Goal: Check status: Check status

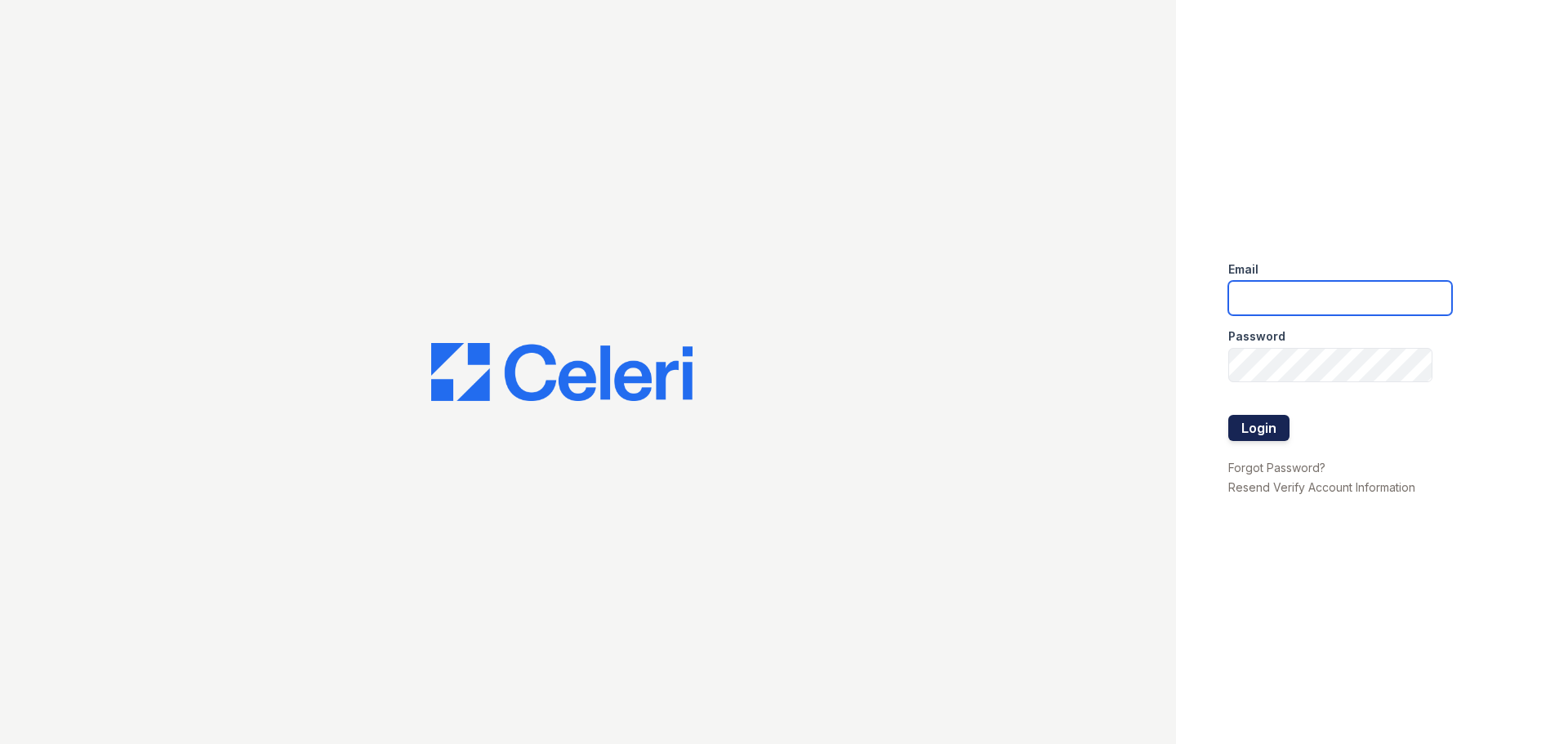
type input "sdunkin@mmgmgt.com"
click at [1274, 424] on button "Login" at bounding box center [1258, 427] width 61 height 26
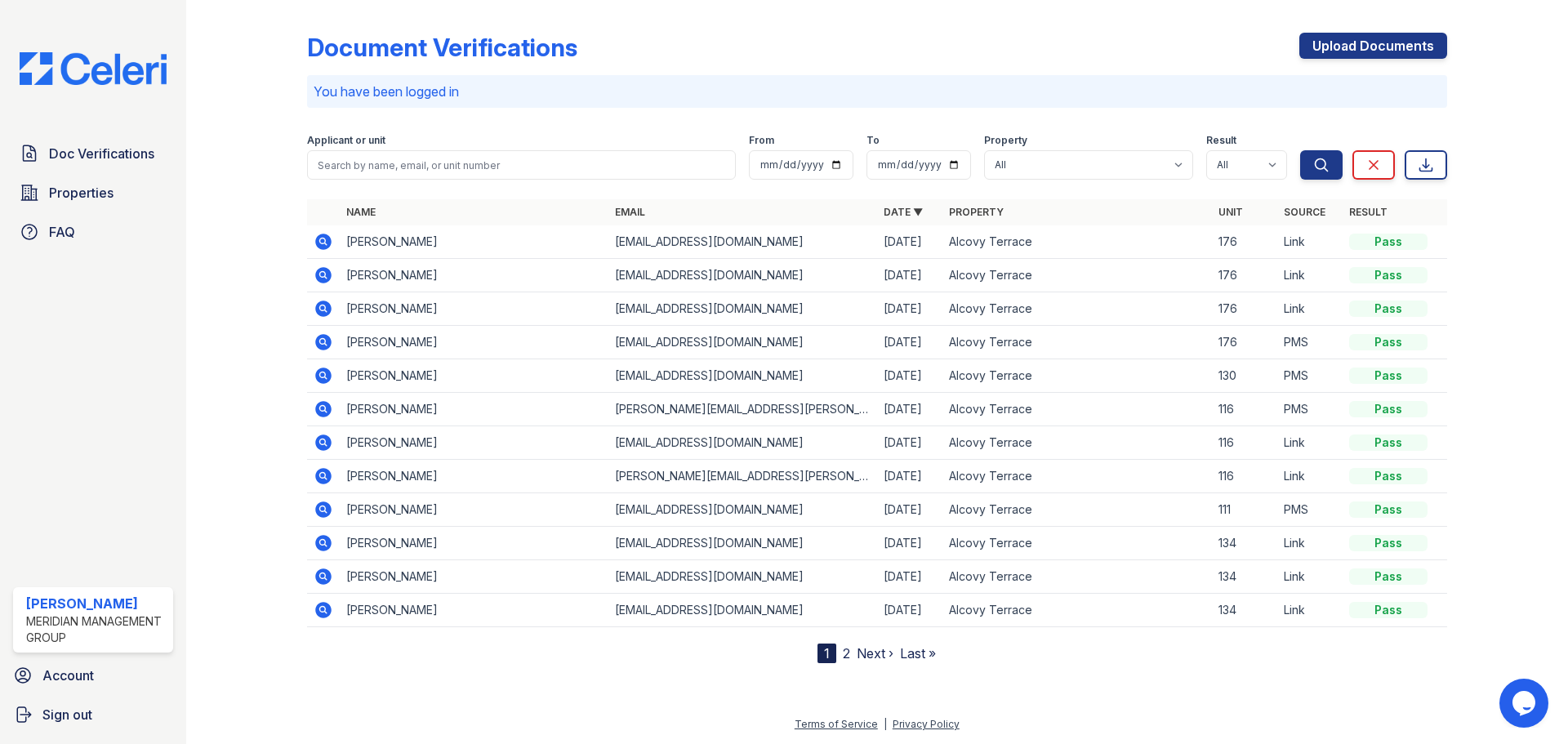
click at [330, 245] on icon at bounding box center [323, 242] width 16 height 16
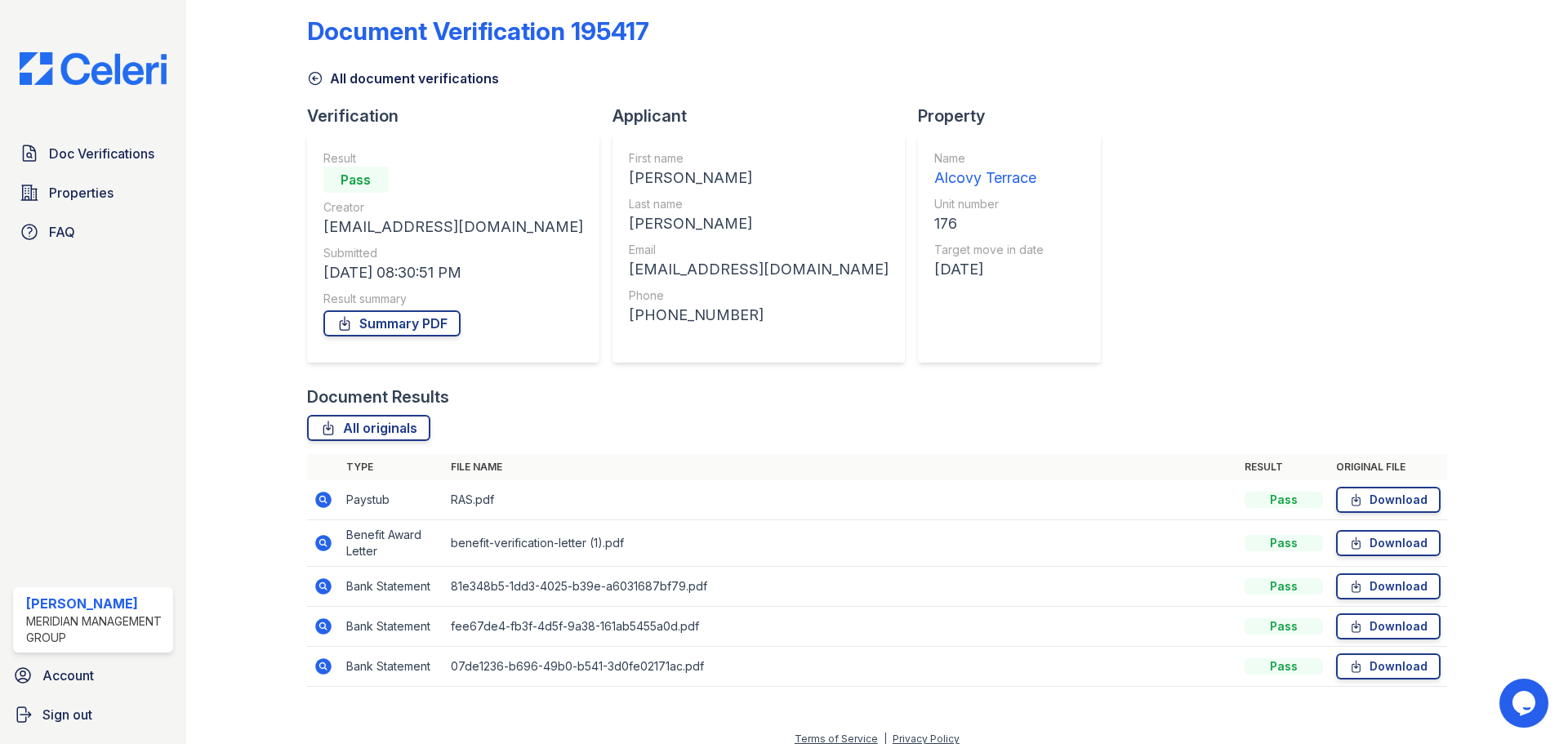
scroll to position [31, 0]
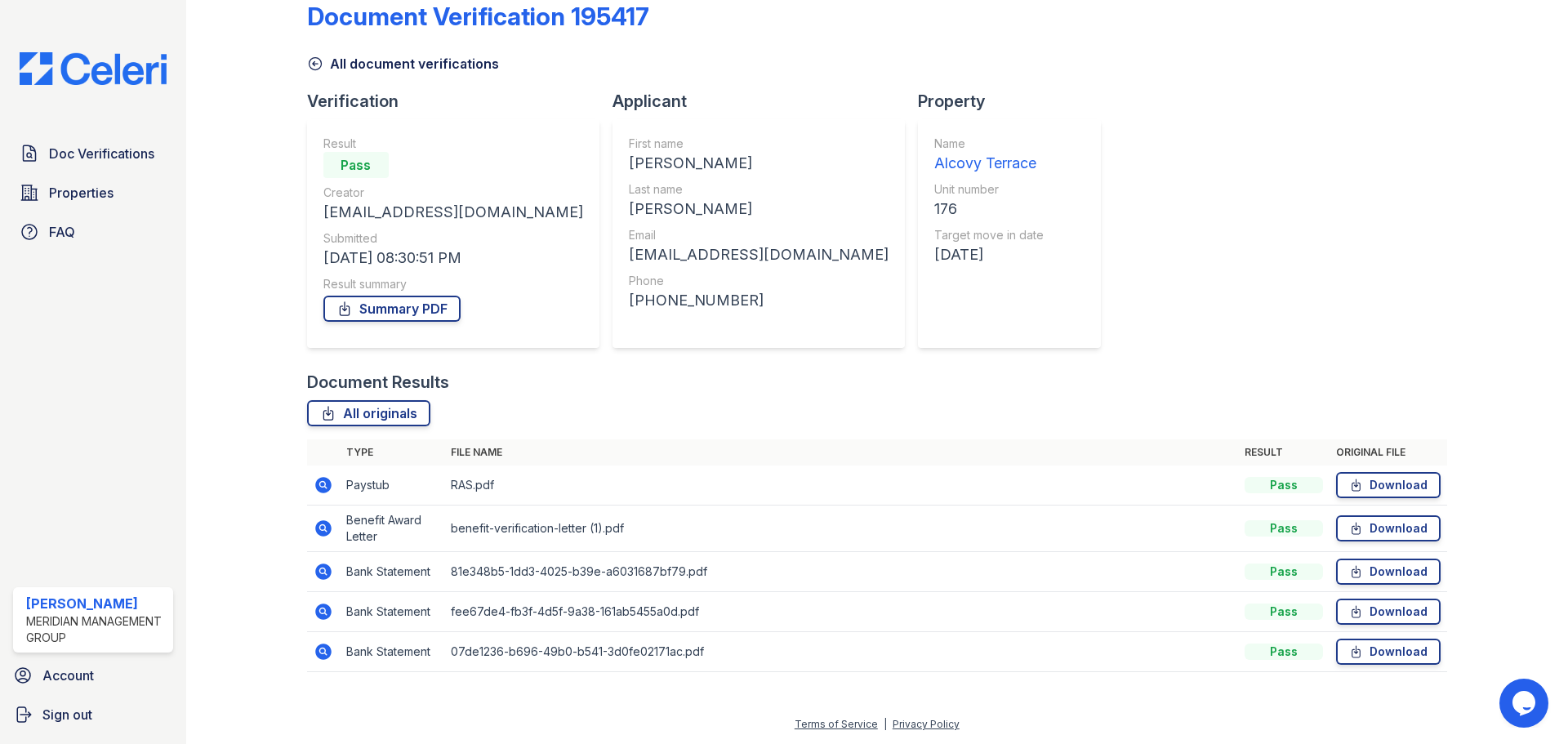
click at [321, 482] on icon at bounding box center [323, 485] width 20 height 20
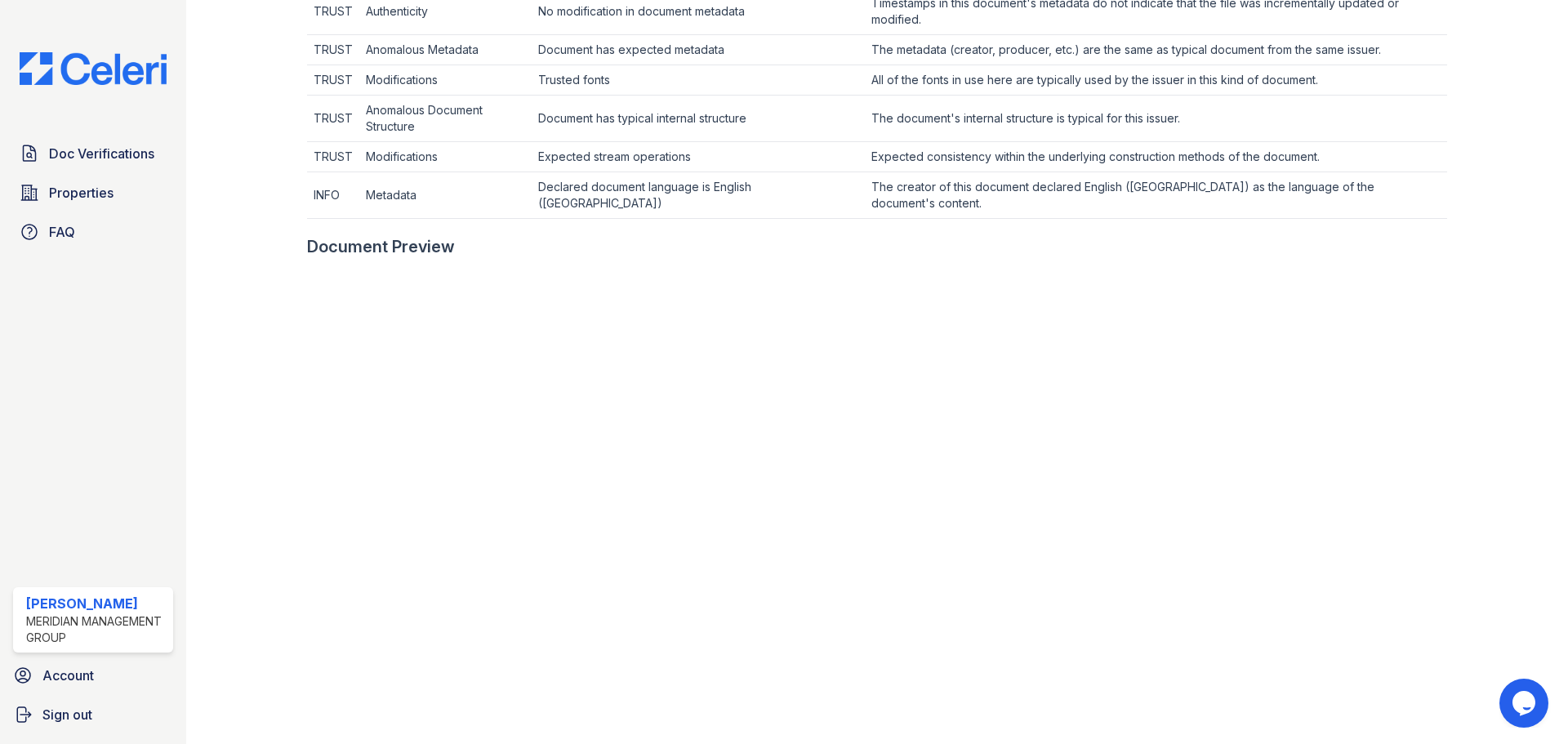
scroll to position [567, 0]
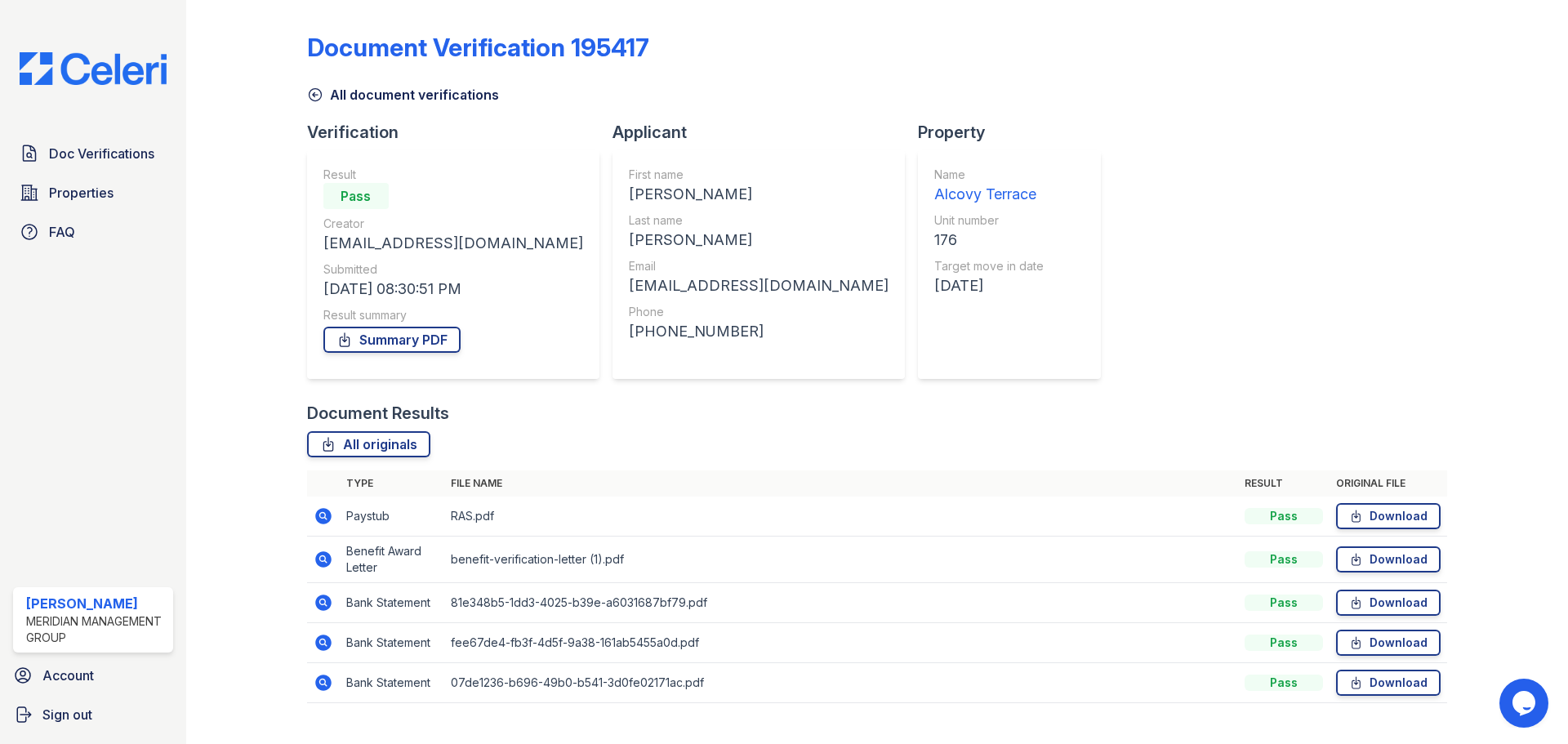
click at [313, 558] on icon at bounding box center [323, 560] width 20 height 20
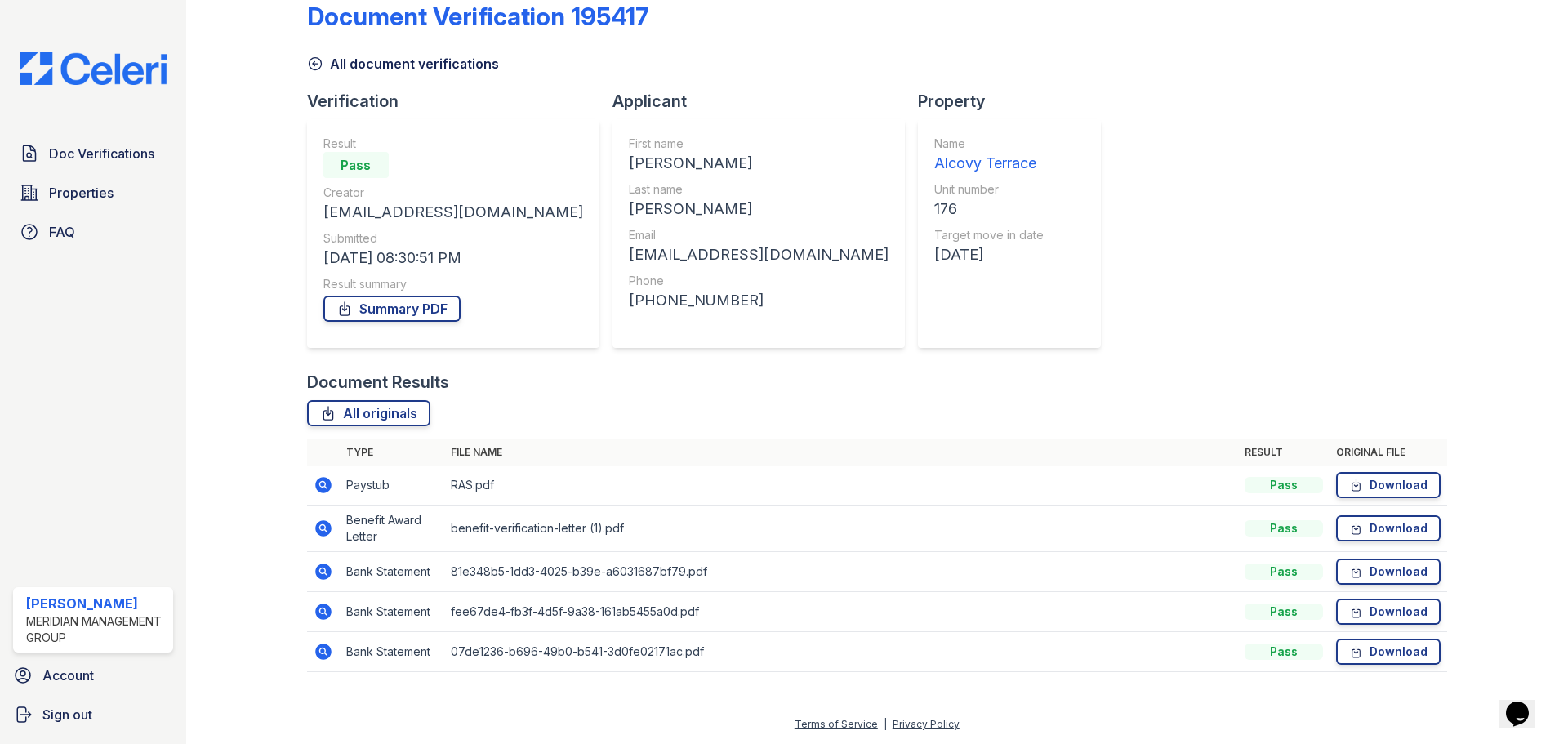
click at [319, 579] on icon at bounding box center [323, 571] width 20 height 20
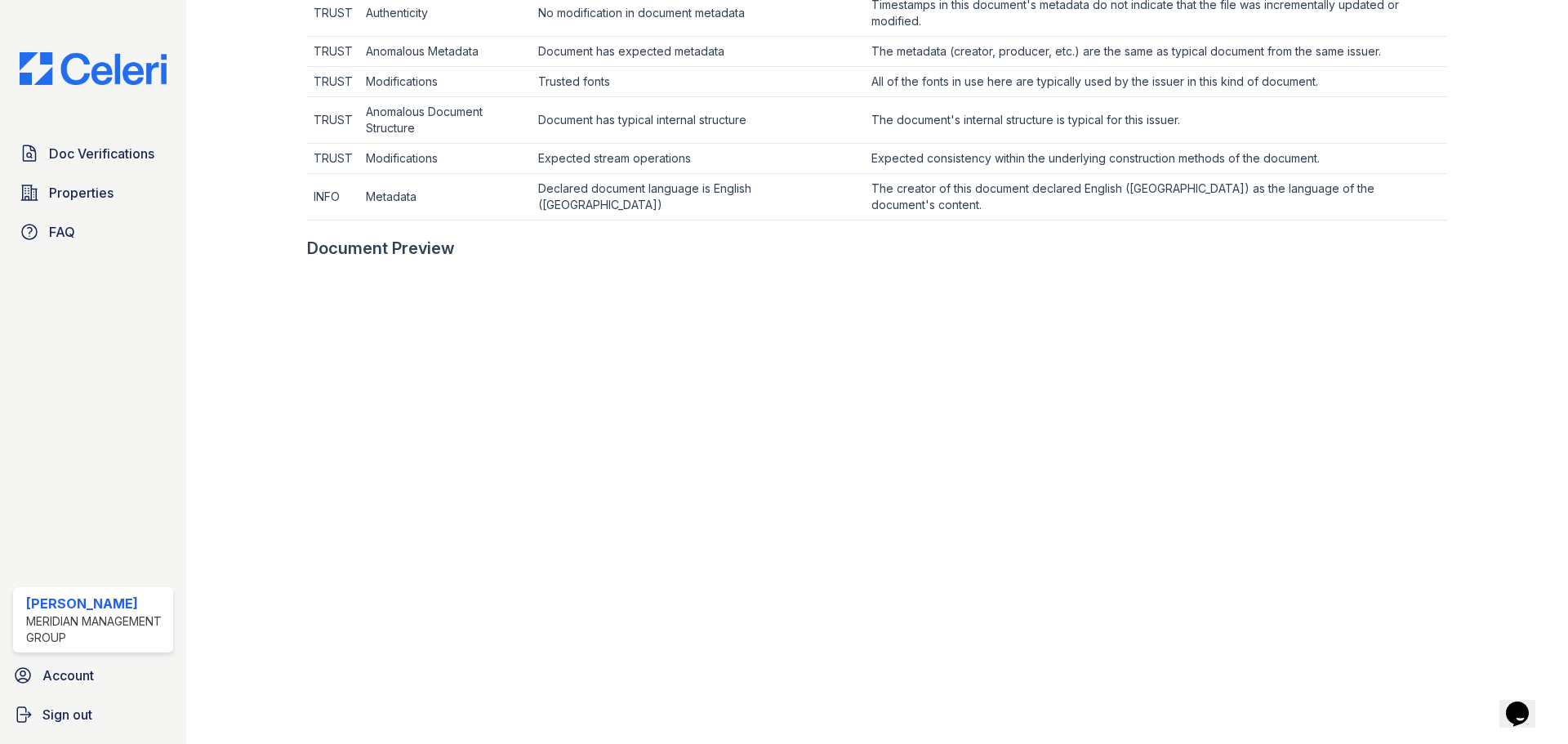
scroll to position [894, 0]
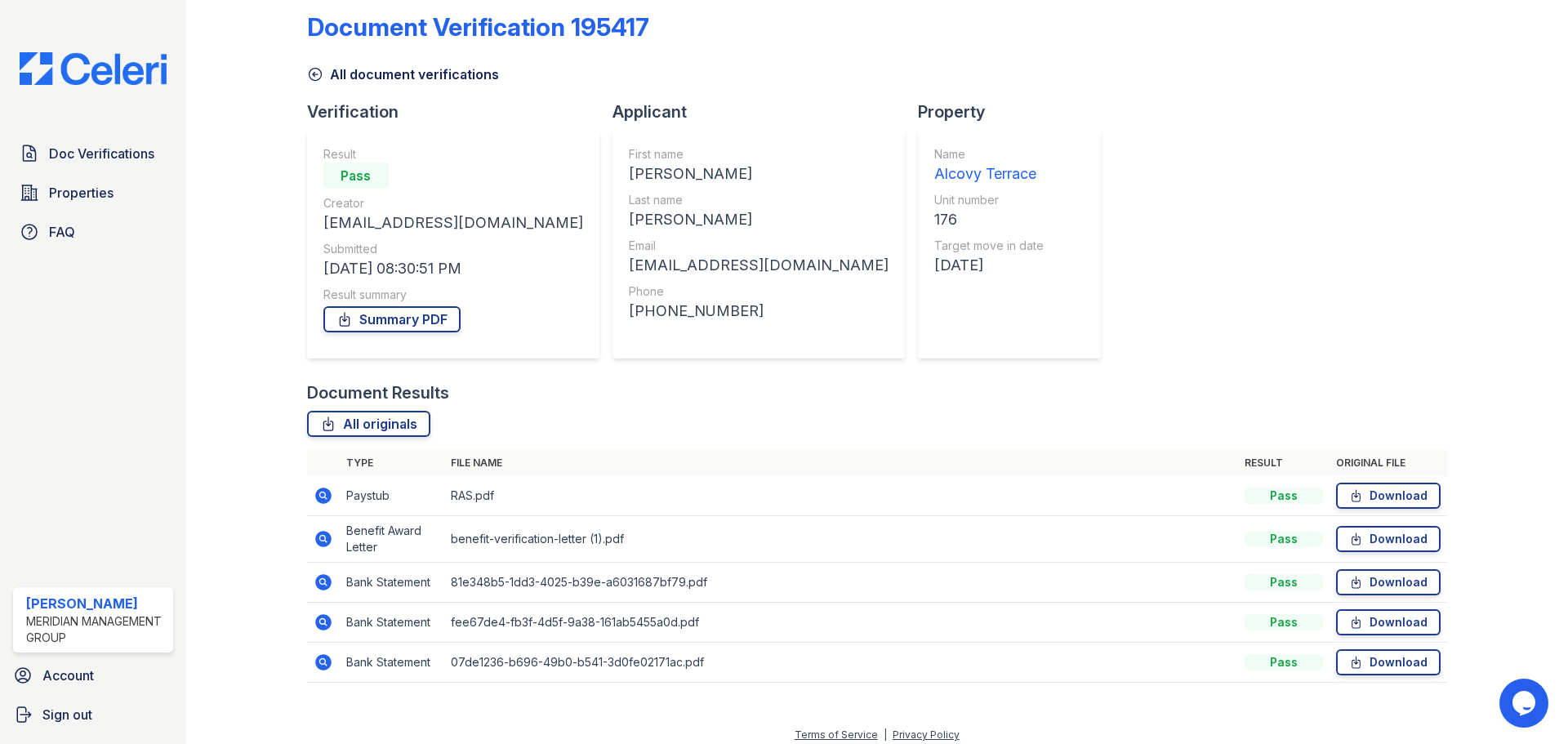
scroll to position [31, 0]
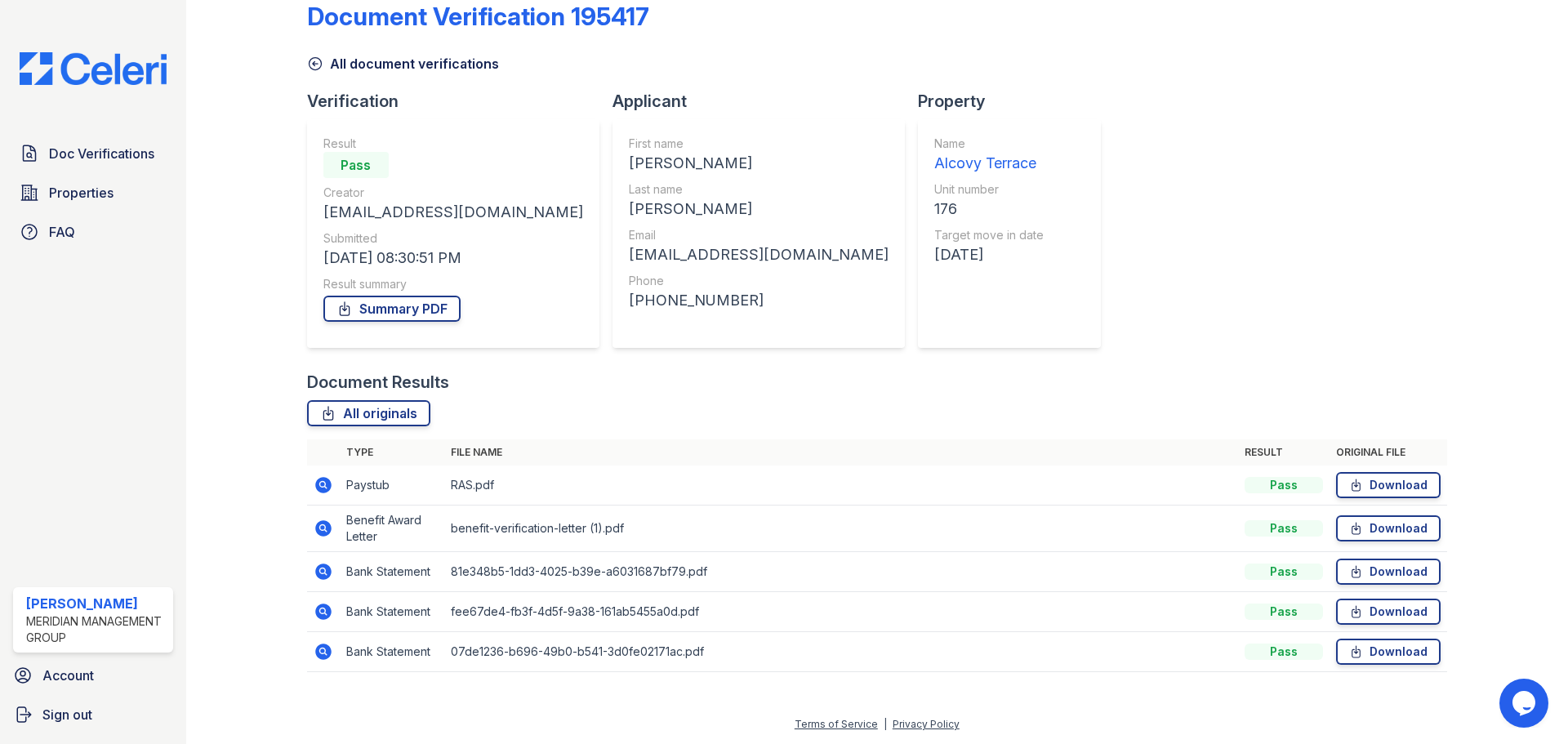
click at [322, 486] on icon at bounding box center [323, 485] width 20 height 20
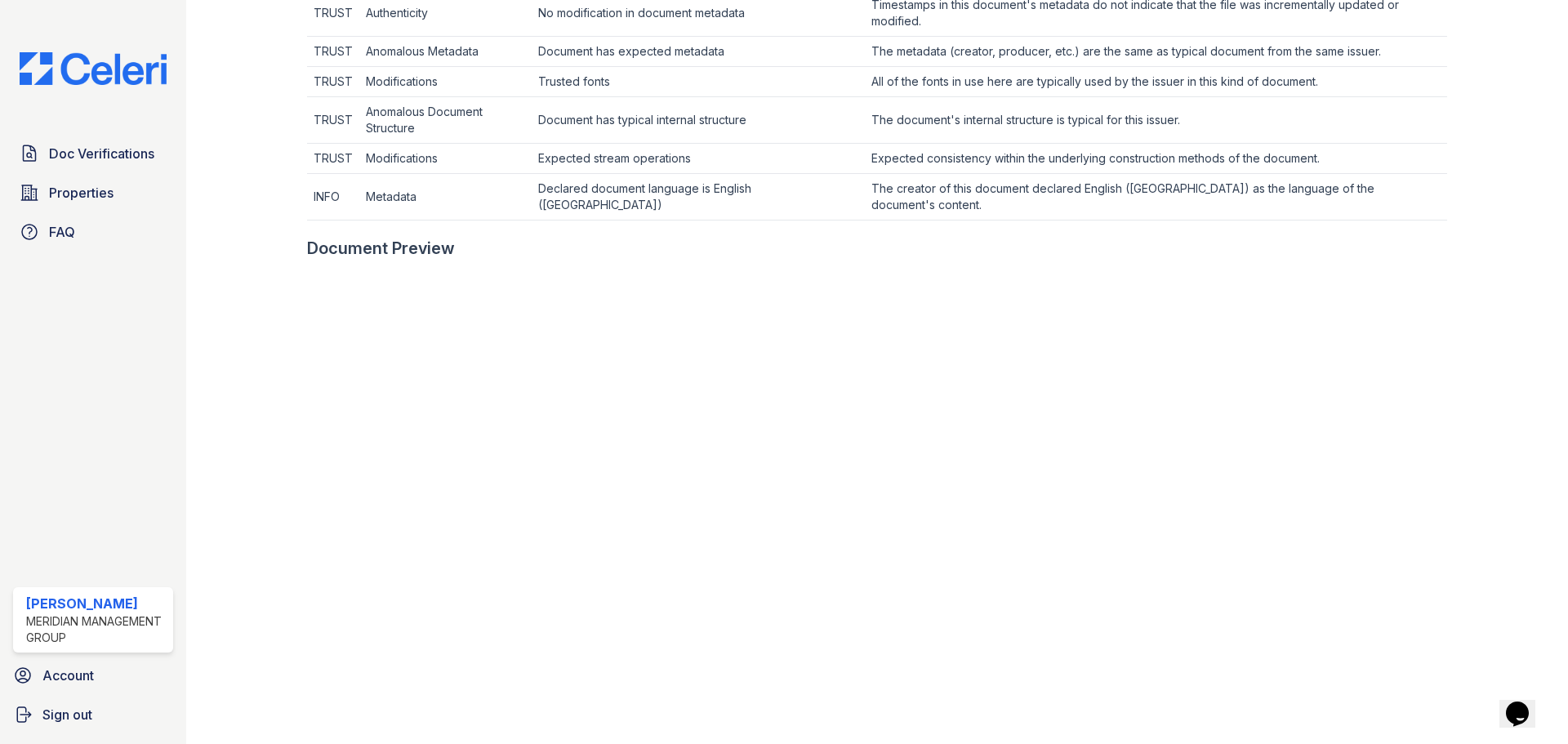
scroll to position [894, 0]
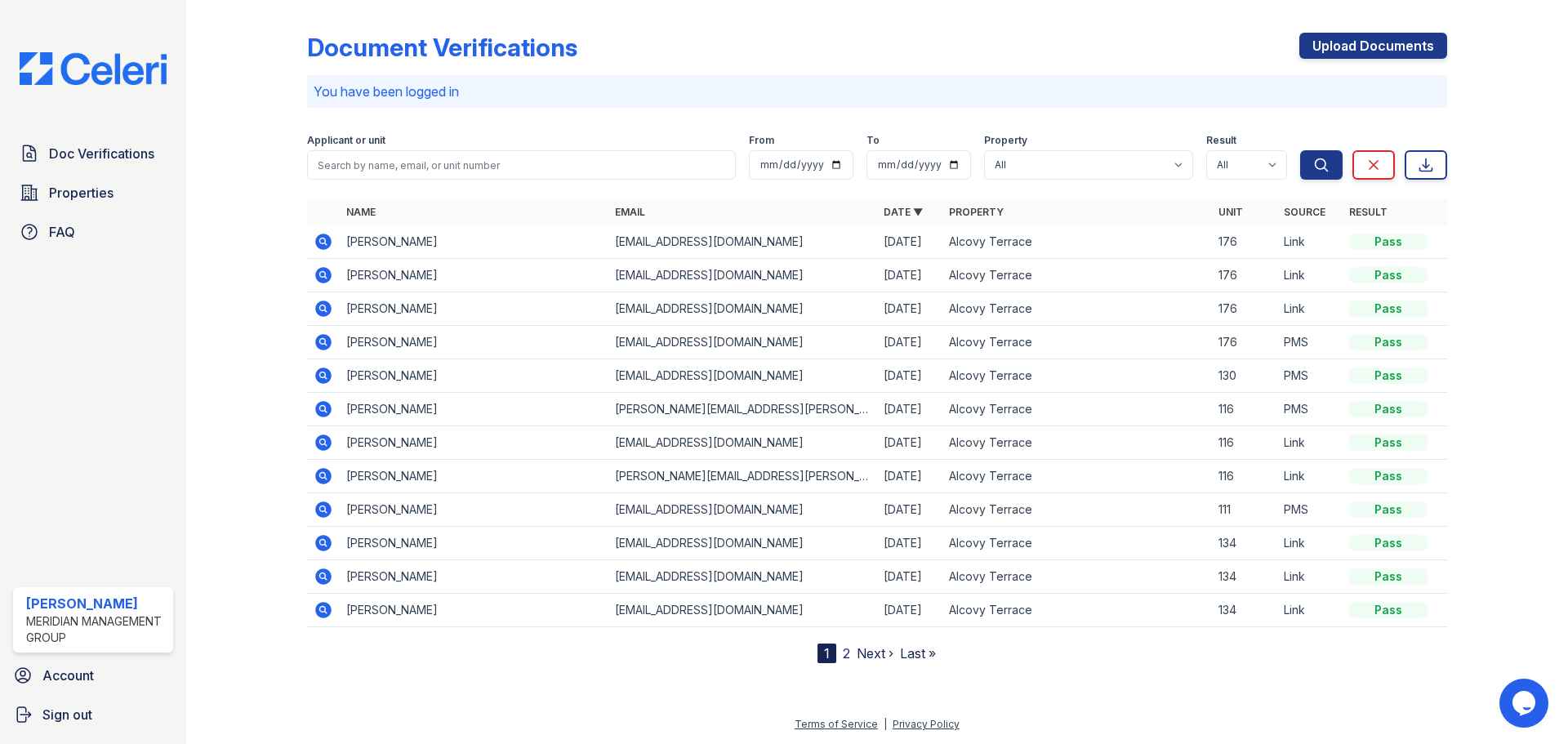
click at [320, 275] on icon at bounding box center [323, 275] width 20 height 20
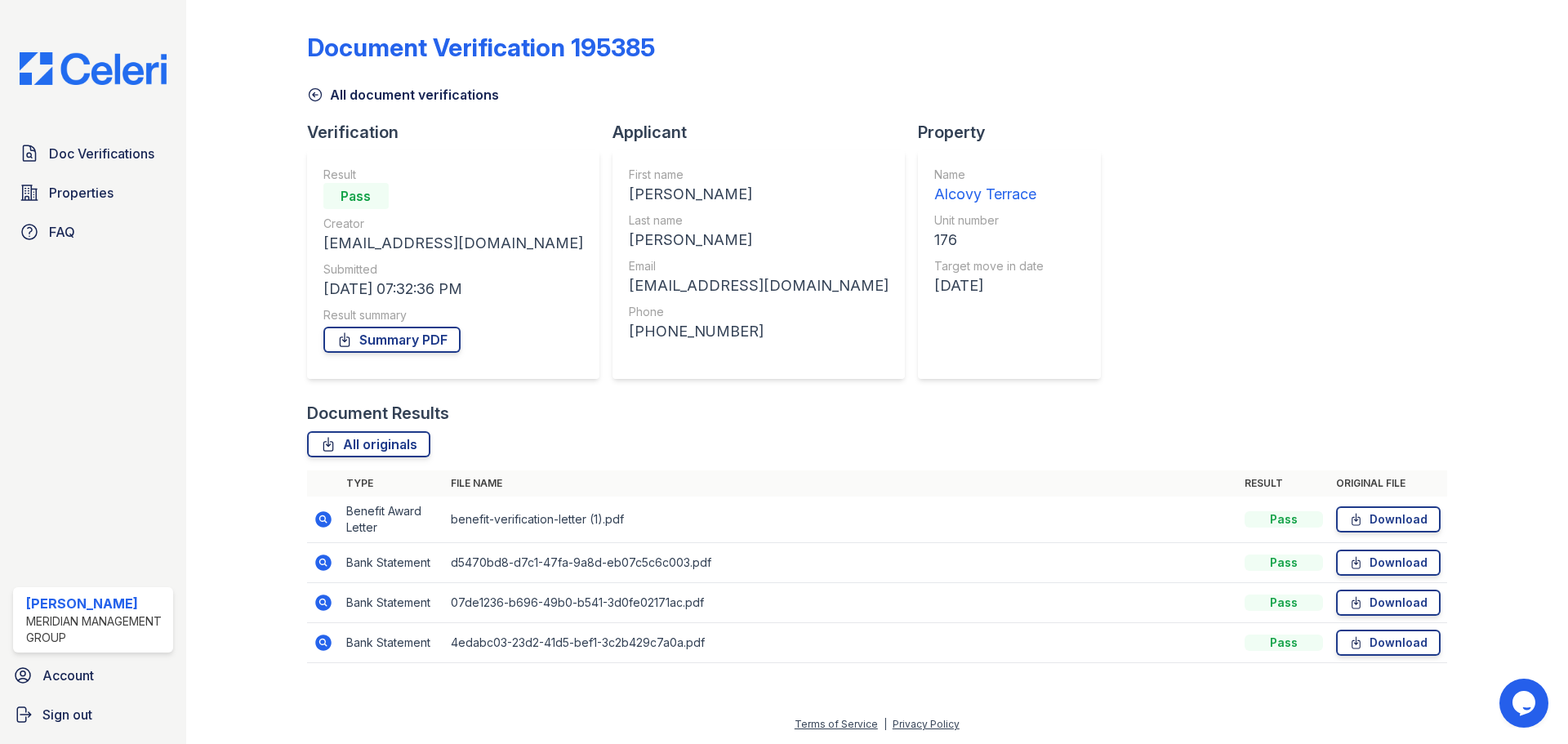
click at [314, 517] on icon at bounding box center [323, 519] width 20 height 20
click at [326, 567] on icon at bounding box center [323, 562] width 16 height 16
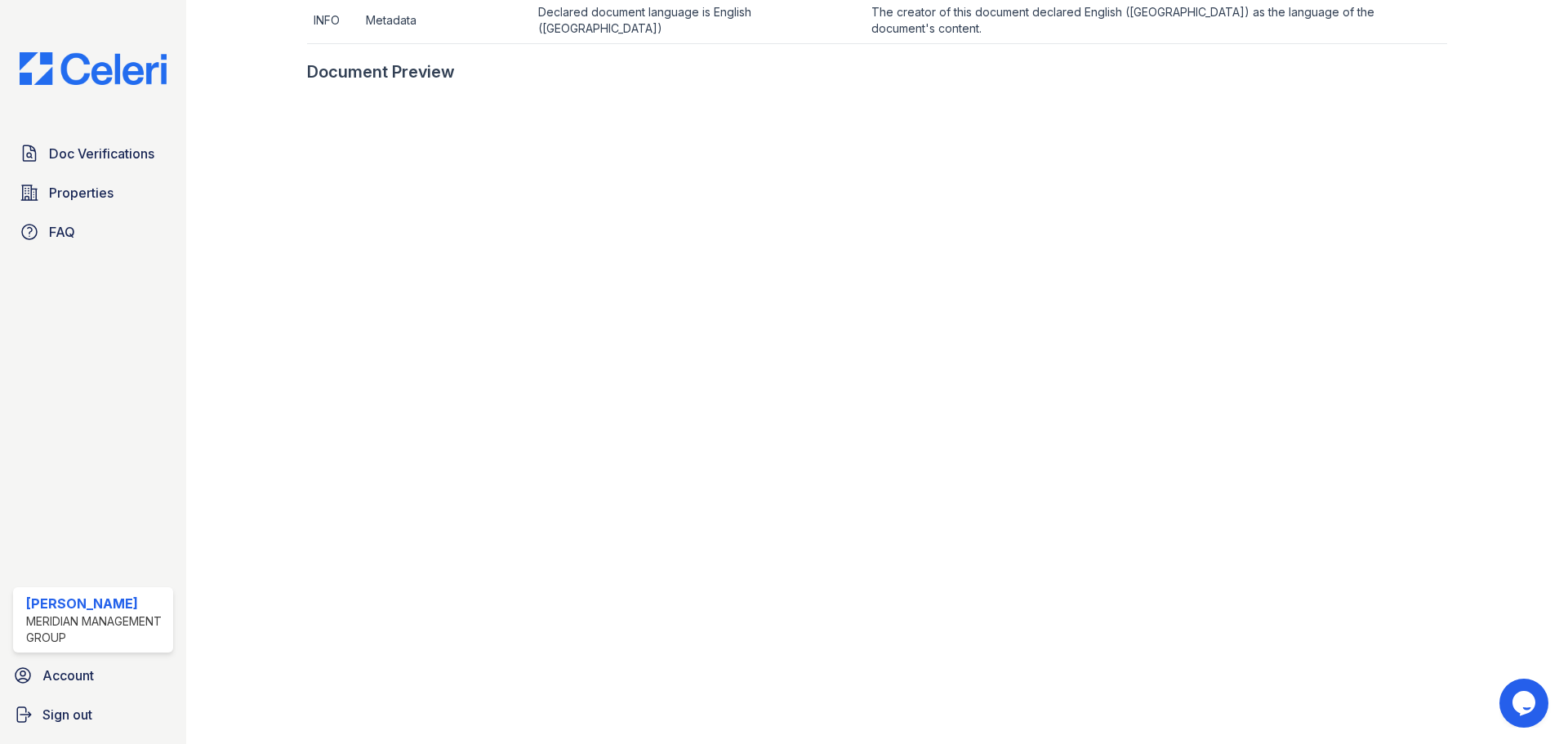
scroll to position [894, 0]
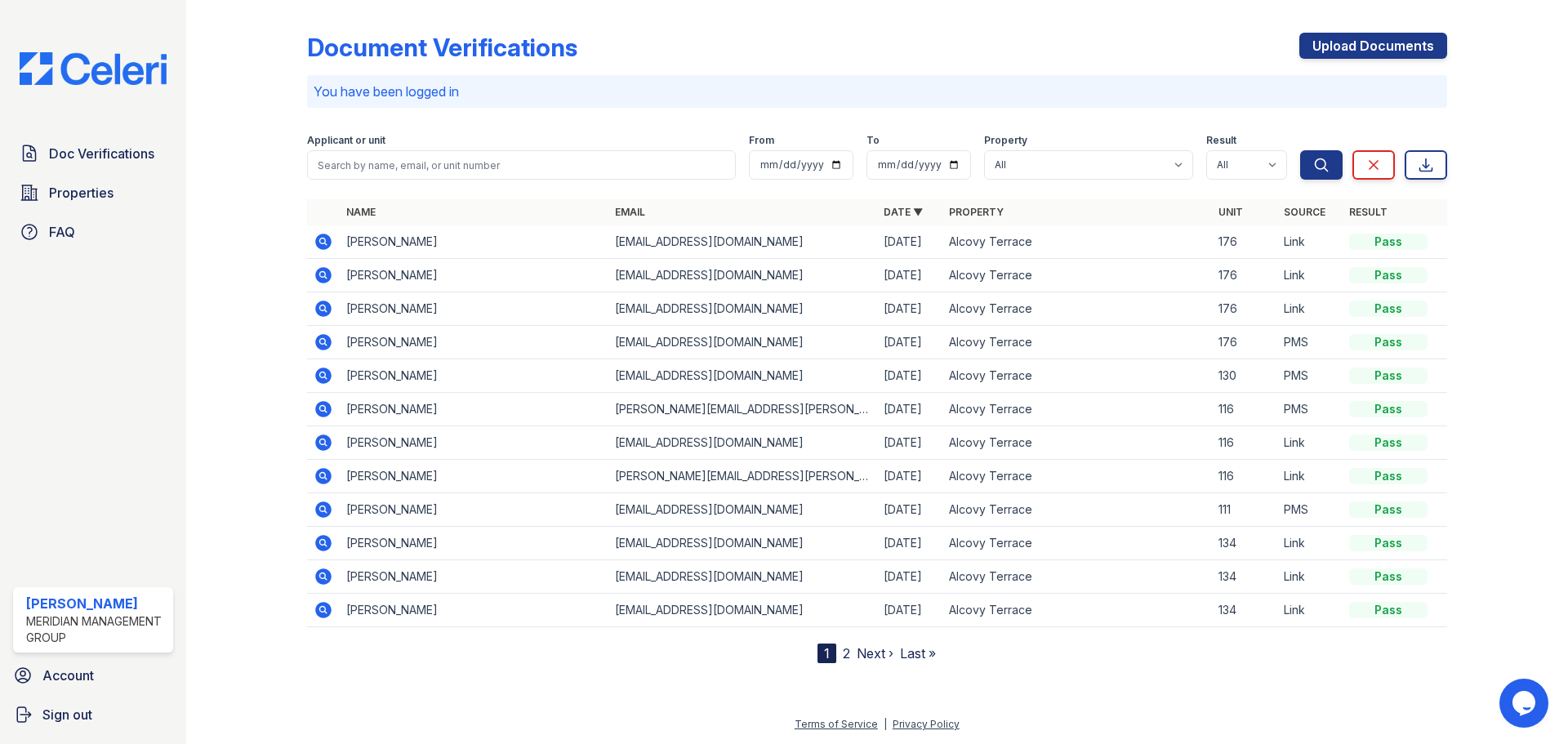
click at [321, 310] on icon at bounding box center [323, 309] width 20 height 20
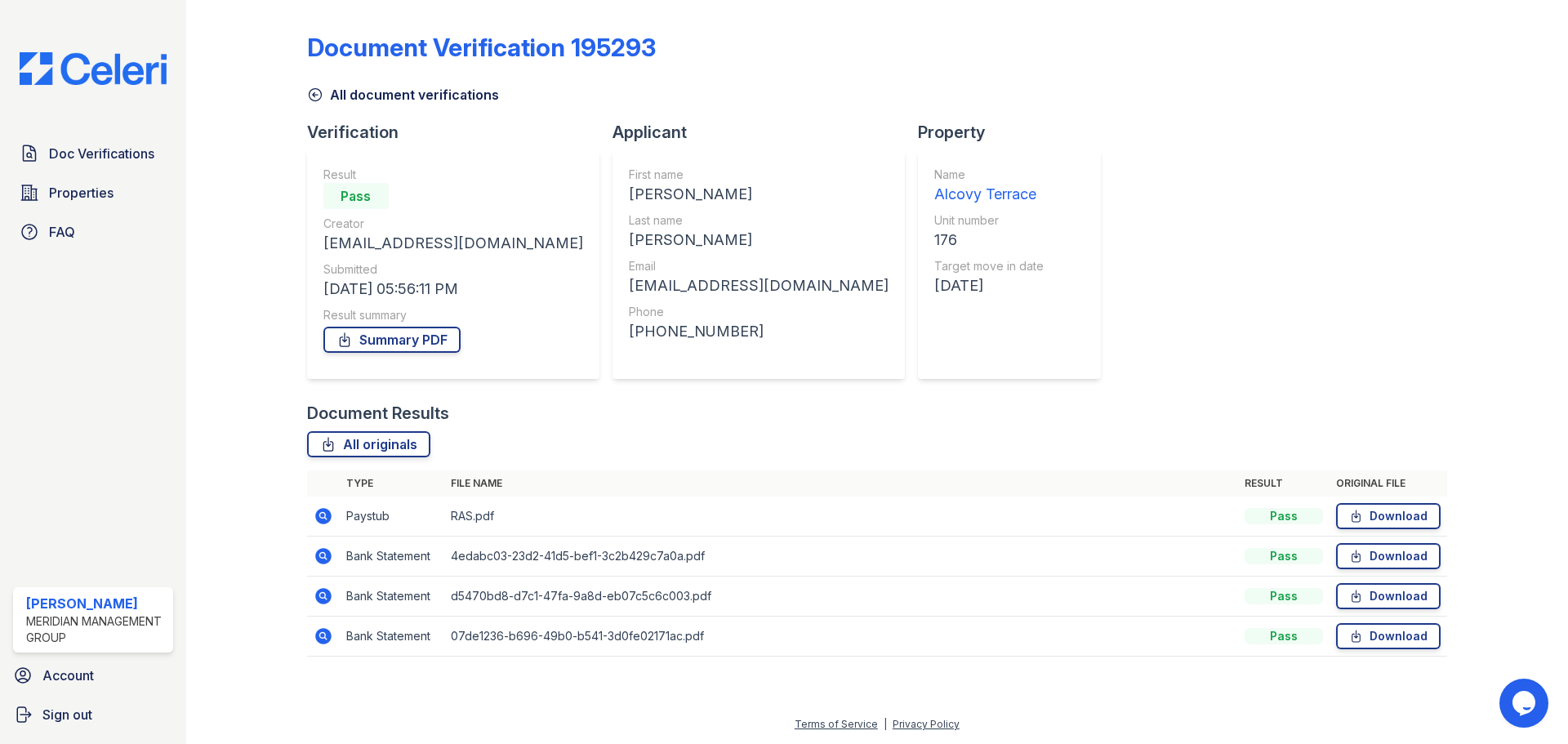
click at [323, 514] on icon at bounding box center [321, 515] width 4 height 4
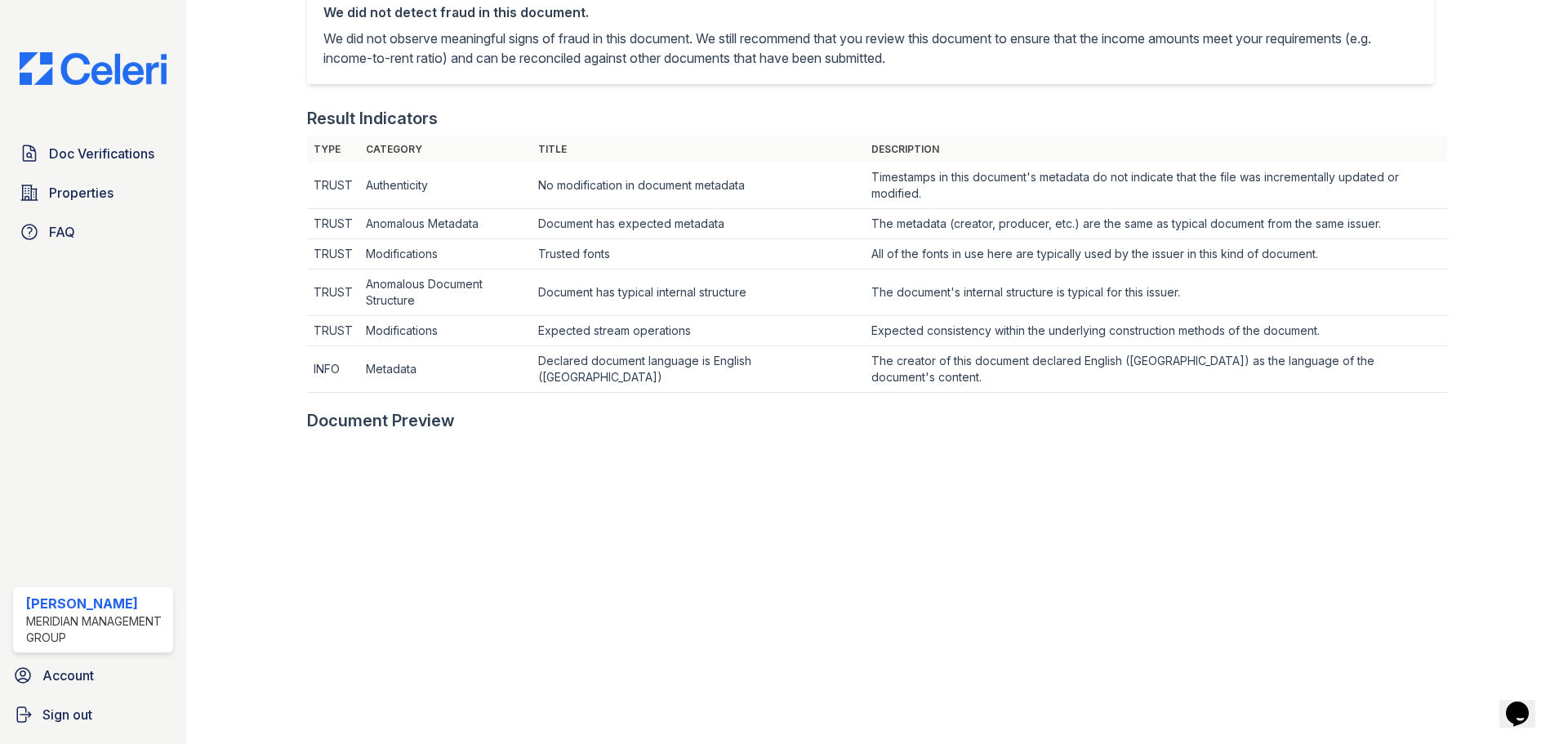
scroll to position [653, 0]
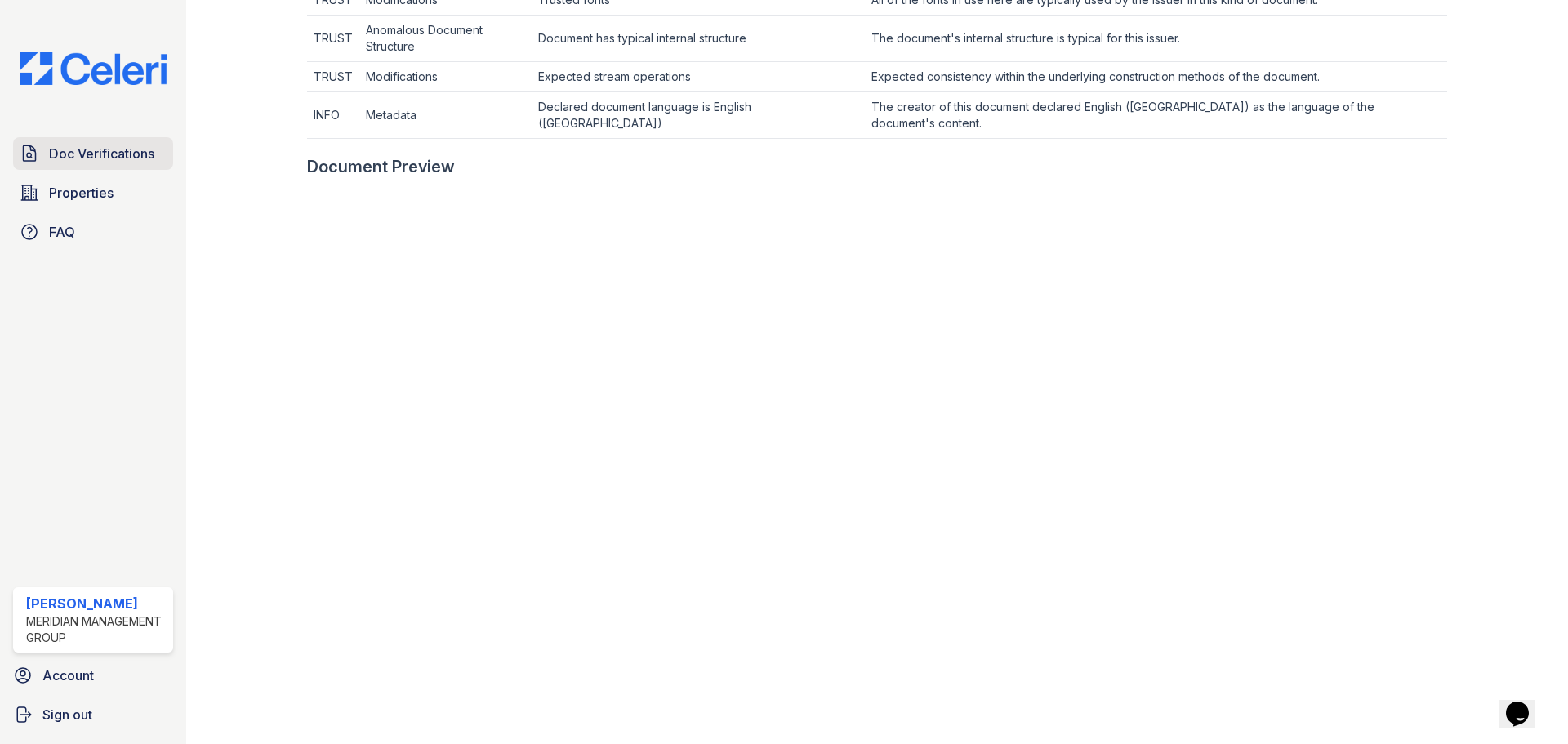
click at [99, 157] on span "Doc Verifications" at bounding box center [102, 153] width 106 height 20
